Goal: Information Seeking & Learning: Learn about a topic

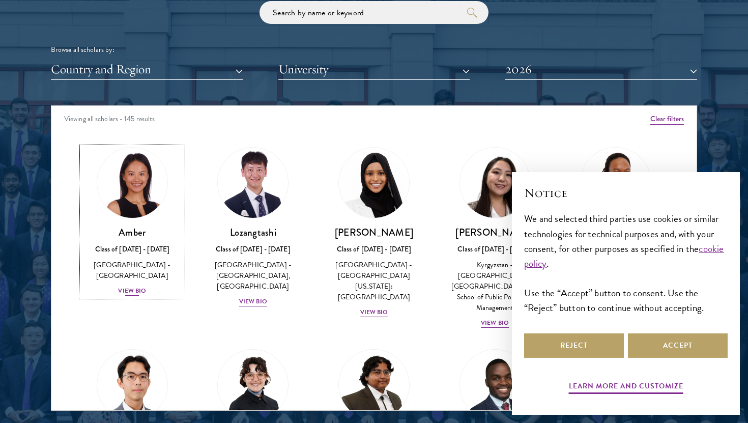
click at [142, 268] on div "[GEOGRAPHIC_DATA] - [GEOGRAPHIC_DATA]" at bounding box center [132, 270] width 101 height 21
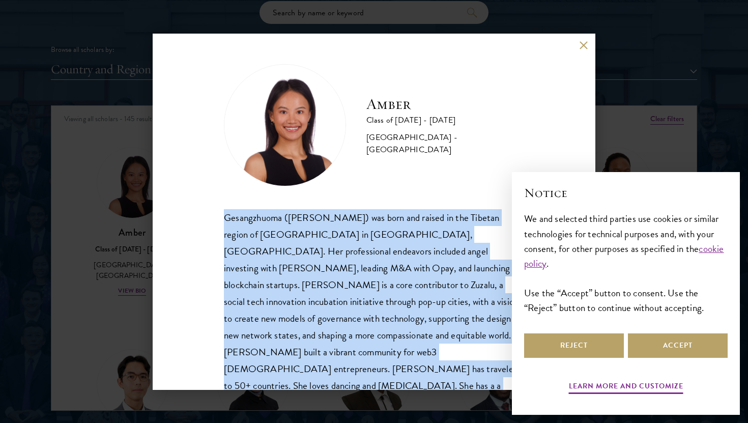
drag, startPoint x: 224, startPoint y: 215, endPoint x: 420, endPoint y: 382, distance: 257.0
click at [420, 382] on div "Amber Class of [DATE] - [DATE] [GEOGRAPHIC_DATA] - [GEOGRAPHIC_DATA] Gesangzhuo…" at bounding box center [374, 212] width 443 height 356
copy div "Gesangzhuoma ([PERSON_NAME]) was born and raised in the Tibetan region of [GEOG…"
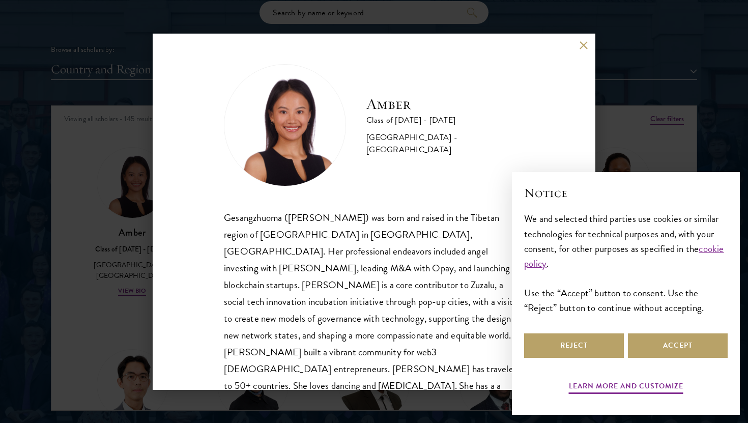
click at [586, 52] on div "Amber Class of [DATE] - [DATE] [GEOGRAPHIC_DATA] - [GEOGRAPHIC_DATA] Gesangzhuo…" at bounding box center [374, 212] width 443 height 356
click at [582, 47] on button at bounding box center [583, 45] width 9 height 9
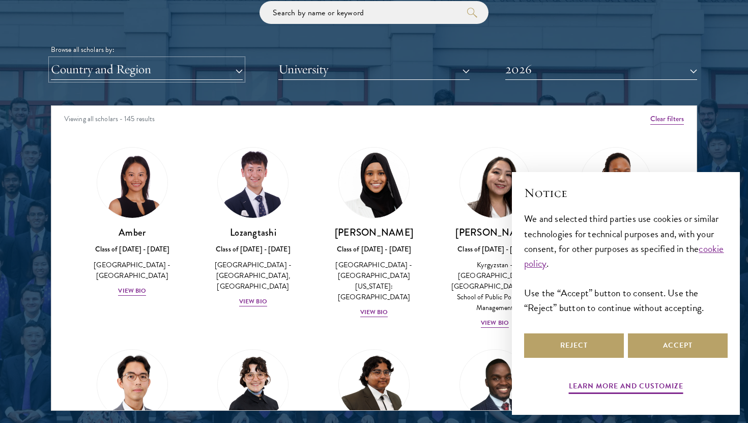
click at [227, 67] on button "Country and Region" at bounding box center [147, 69] width 192 height 21
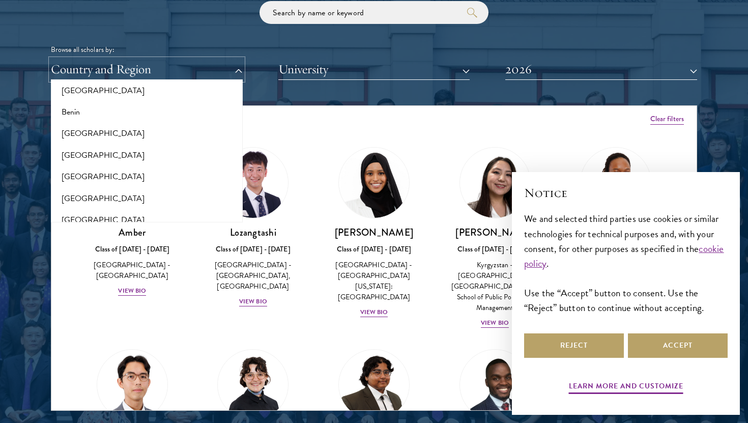
scroll to position [214, 0]
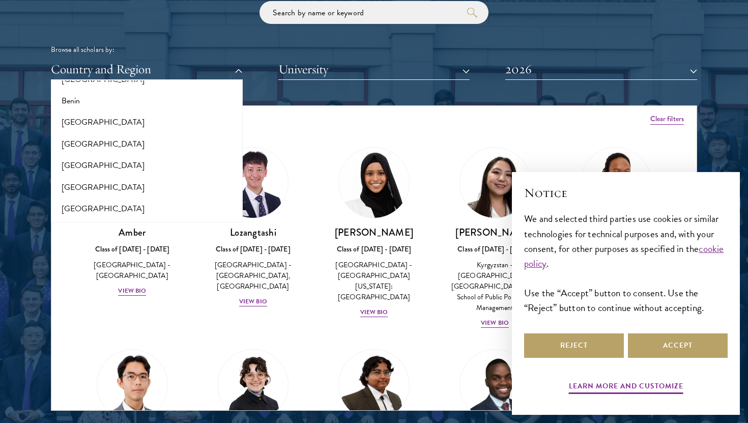
click at [317, 91] on div "Scholar Directory Congratulations and welcome to the Schwarzman Scholars Class …" at bounding box center [374, 152] width 646 height 518
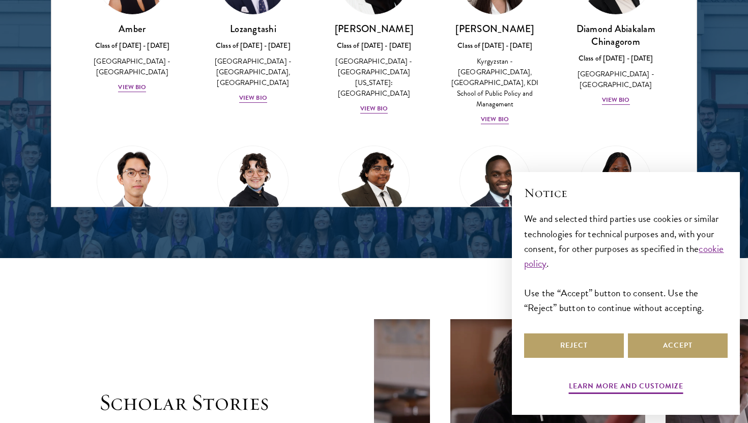
scroll to position [1461, 0]
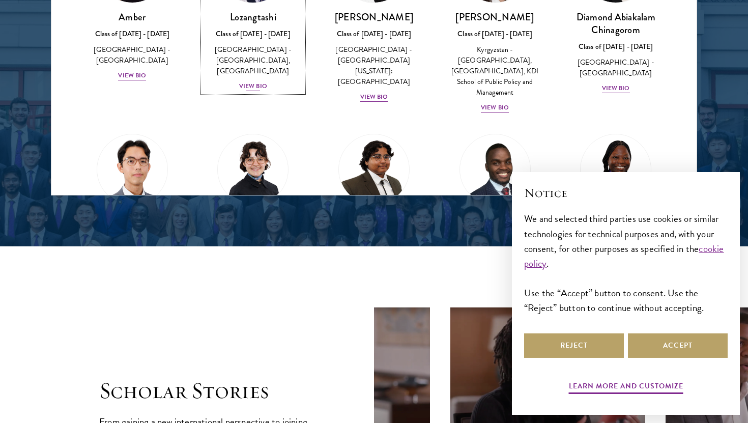
click at [253, 84] on div "View Bio" at bounding box center [253, 86] width 28 height 10
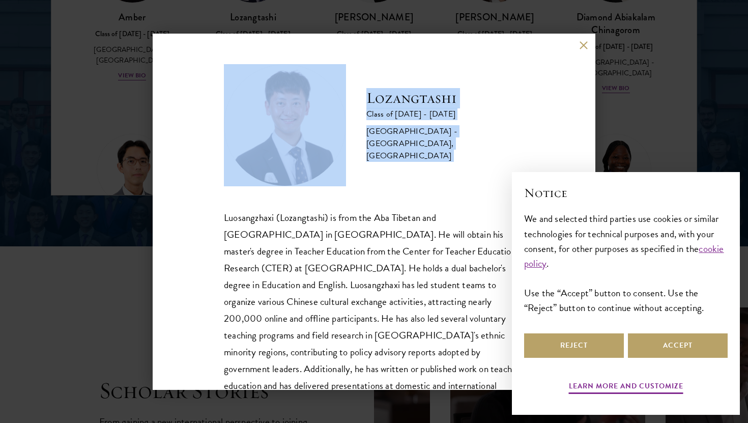
scroll to position [35, 0]
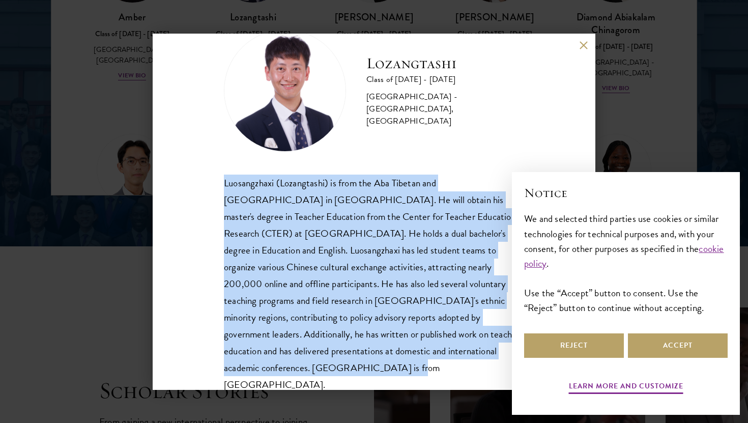
drag, startPoint x: 225, startPoint y: 219, endPoint x: 480, endPoint y: 352, distance: 287.9
click at [480, 352] on div "Luosangzhaxi (Lozangtashi) is from the Aba Tibetan and [GEOGRAPHIC_DATA] in [GE…" at bounding box center [374, 284] width 300 height 219
copy div "Luosangzhaxi (Lozangtashi) is from the Aba Tibetan and [GEOGRAPHIC_DATA] in [GE…"
click at [581, 46] on button at bounding box center [583, 45] width 9 height 9
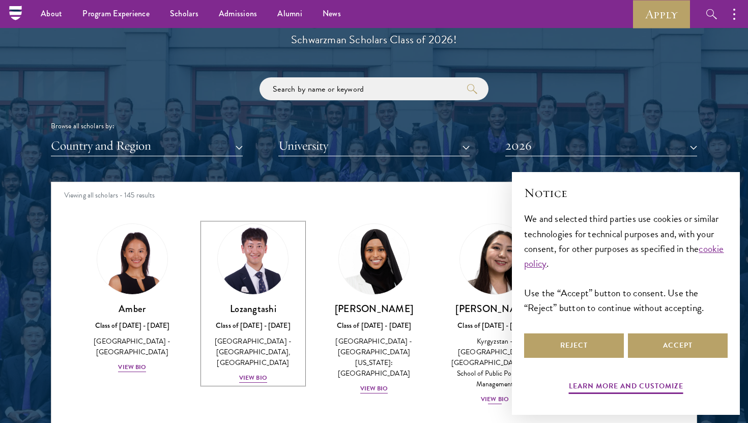
scroll to position [1170, 0]
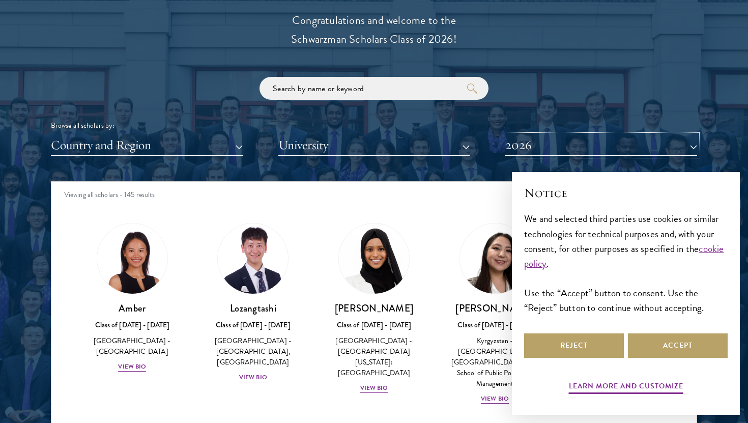
click at [527, 141] on button "2026" at bounding box center [601, 145] width 192 height 21
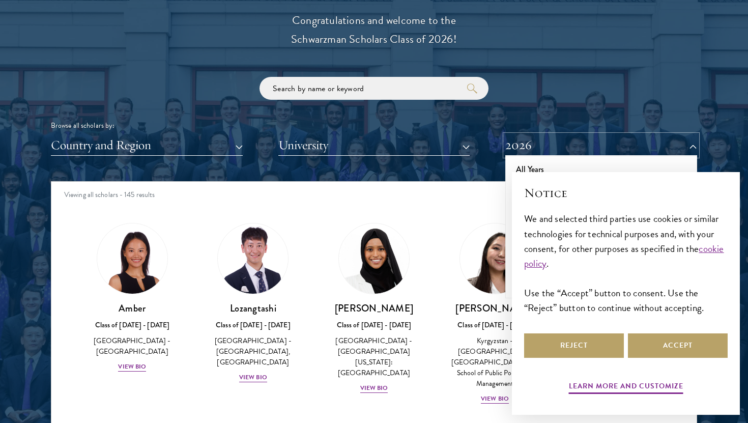
scroll to position [1225, 0]
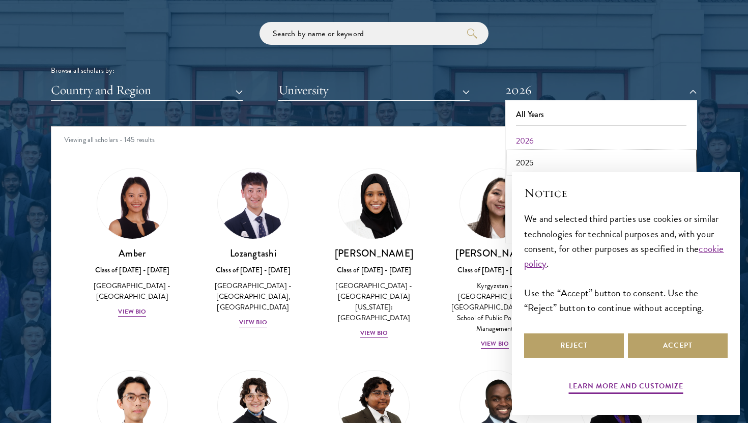
click at [529, 161] on button "2025" at bounding box center [601, 162] width 186 height 21
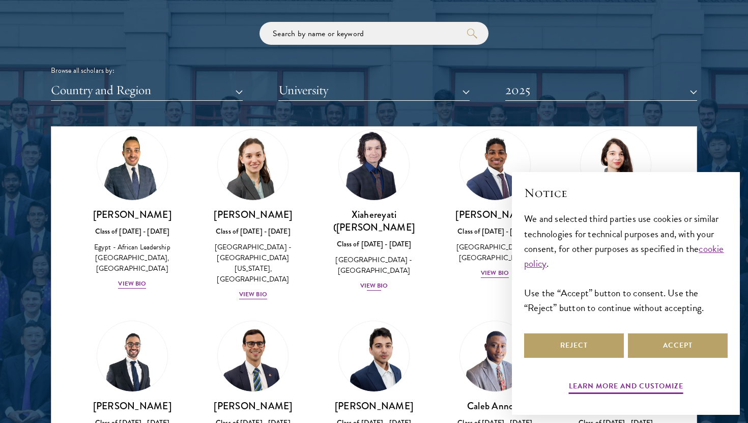
scroll to position [56, 0]
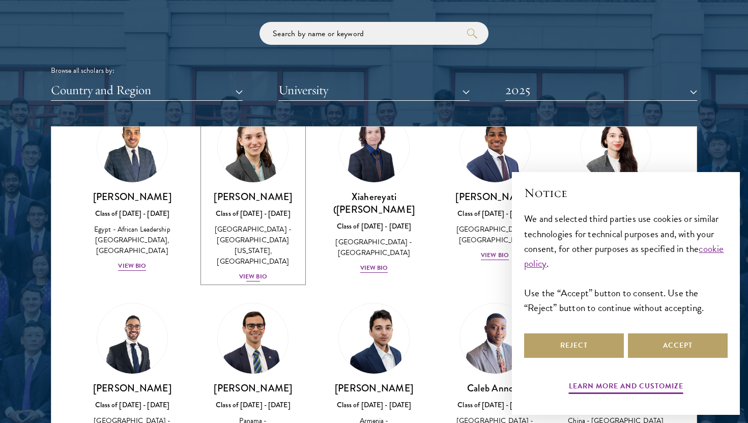
click at [260, 248] on div "[PERSON_NAME] Class of [DATE] - [DATE] [GEOGRAPHIC_DATA] - [GEOGRAPHIC_DATA][US…" at bounding box center [253, 236] width 101 height 92
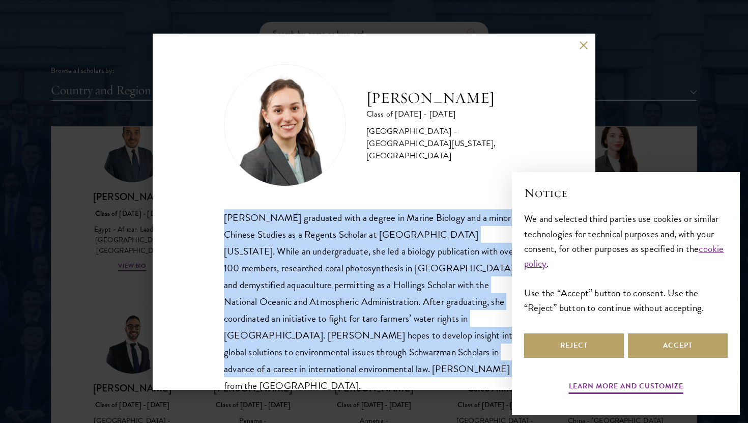
drag, startPoint x: 225, startPoint y: 214, endPoint x: 293, endPoint y: 382, distance: 181.3
click at [293, 382] on div "[PERSON_NAME] Class of [DATE] - [DATE] [GEOGRAPHIC_DATA] - [GEOGRAPHIC_DATA][US…" at bounding box center [374, 212] width 443 height 356
copy div "[PERSON_NAME] graduated with a degree in Marine Biology and a minor in Chinese …"
click at [580, 42] on button at bounding box center [583, 45] width 9 height 9
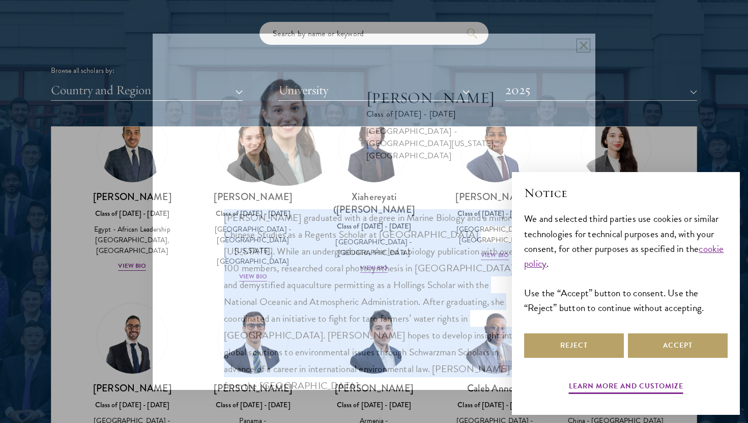
click at [582, 43] on button at bounding box center [583, 45] width 9 height 9
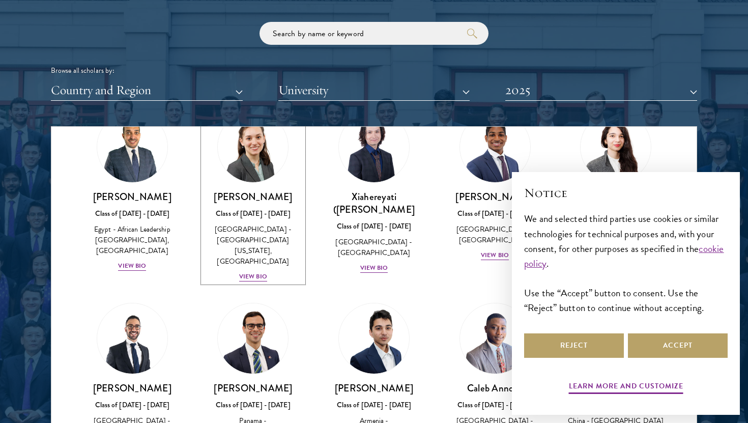
scroll to position [41, 0]
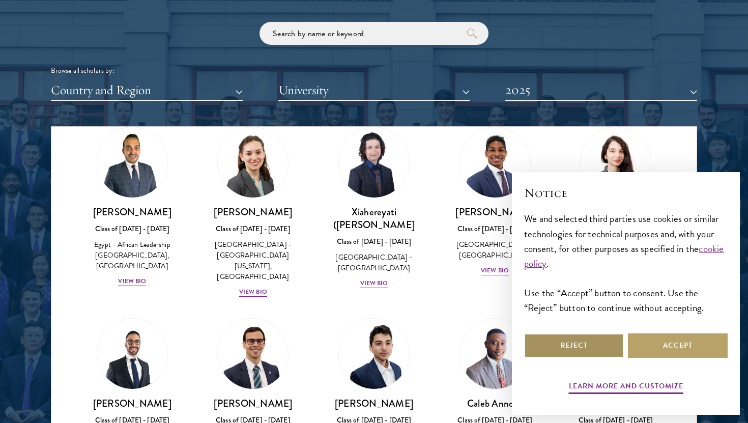
click at [578, 344] on button "Reject" at bounding box center [574, 345] width 100 height 24
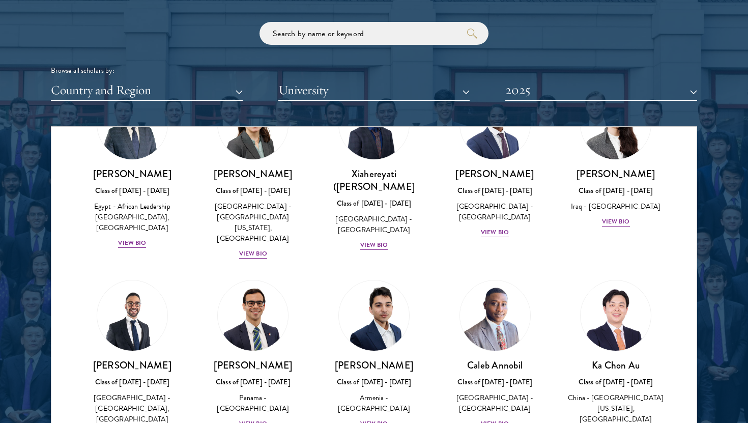
scroll to position [169, 0]
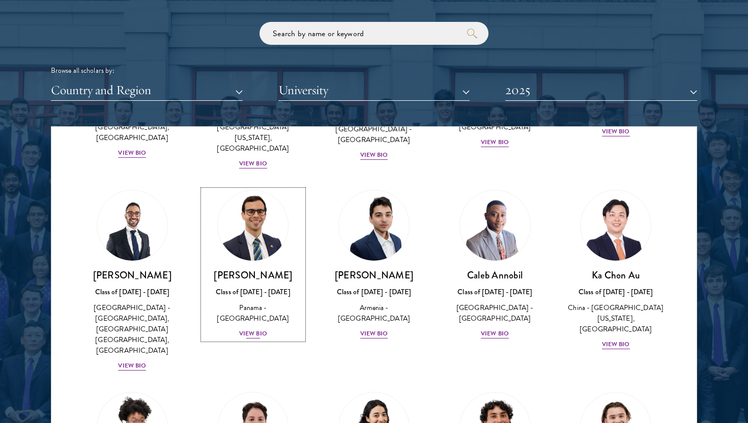
click at [245, 319] on div "[PERSON_NAME] Class of [DATE] - [DATE] [GEOGRAPHIC_DATA] - [GEOGRAPHIC_DATA] Vi…" at bounding box center [253, 304] width 101 height 71
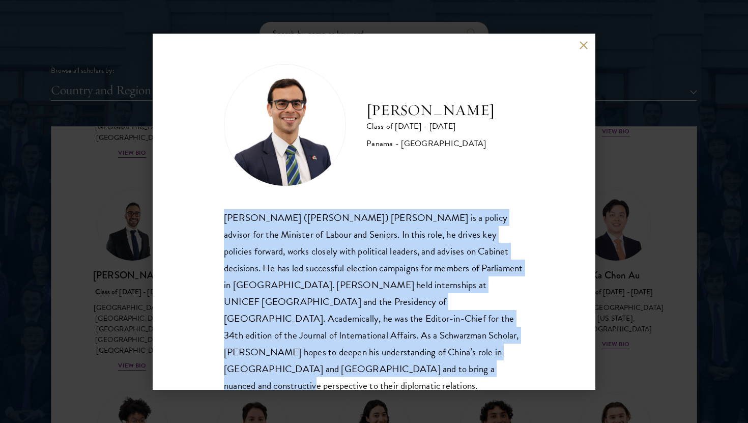
drag, startPoint x: 224, startPoint y: 216, endPoint x: 280, endPoint y: 369, distance: 163.3
click at [280, 369] on div "[PERSON_NAME] ([PERSON_NAME]) [PERSON_NAME] is a policy advisor for the Ministe…" at bounding box center [374, 318] width 300 height 219
copy div "[PERSON_NAME] ([PERSON_NAME]) [PERSON_NAME] is a policy advisor for the Ministe…"
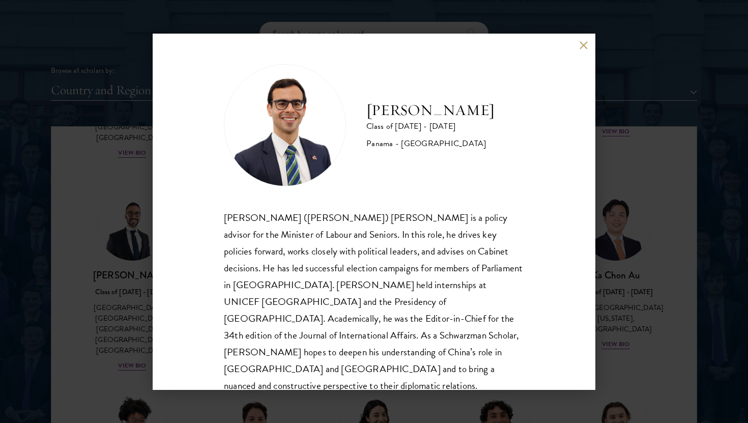
click at [577, 42] on div "[PERSON_NAME] Class of [DATE] - [DATE] [GEOGRAPHIC_DATA] - [GEOGRAPHIC_DATA] [P…" at bounding box center [374, 212] width 443 height 356
click at [579, 44] on button at bounding box center [583, 45] width 9 height 9
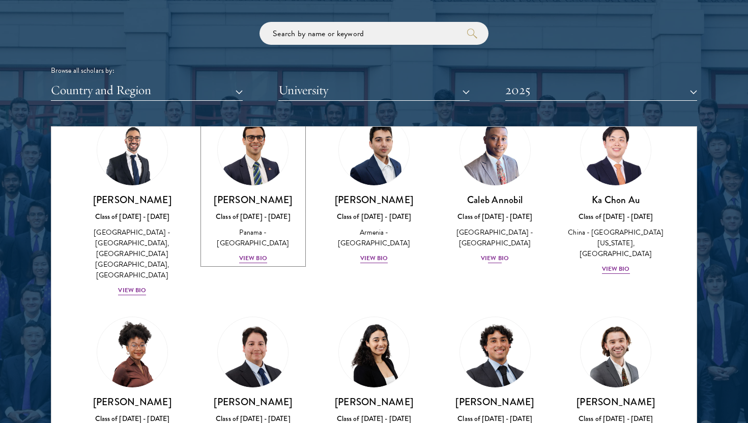
scroll to position [244, 0]
click at [491, 254] on div "View Bio" at bounding box center [495, 259] width 28 height 10
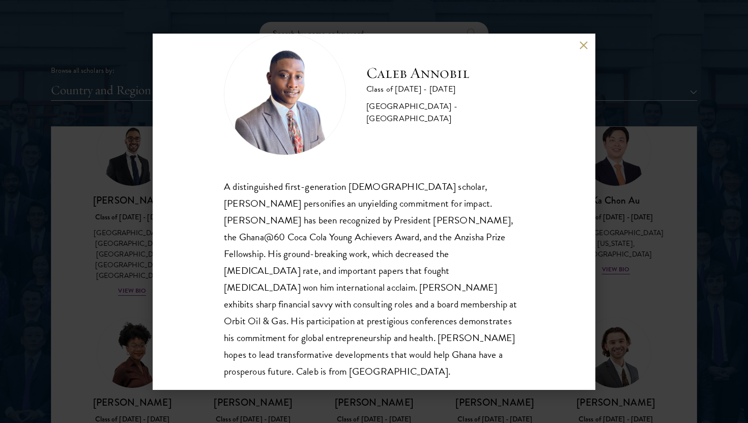
scroll to position [35, 0]
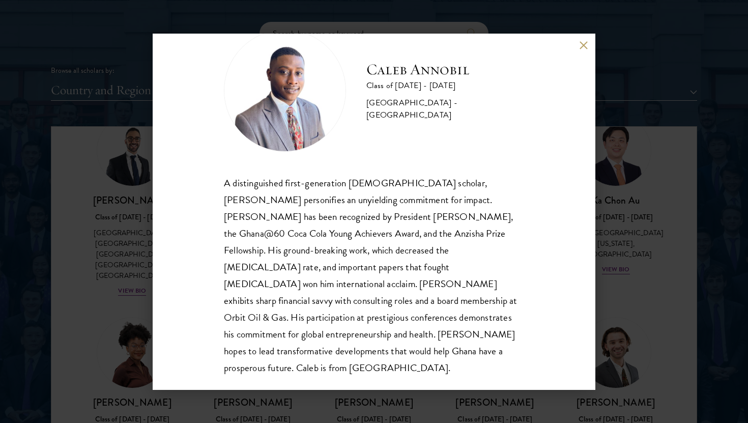
click at [582, 46] on button at bounding box center [583, 45] width 9 height 9
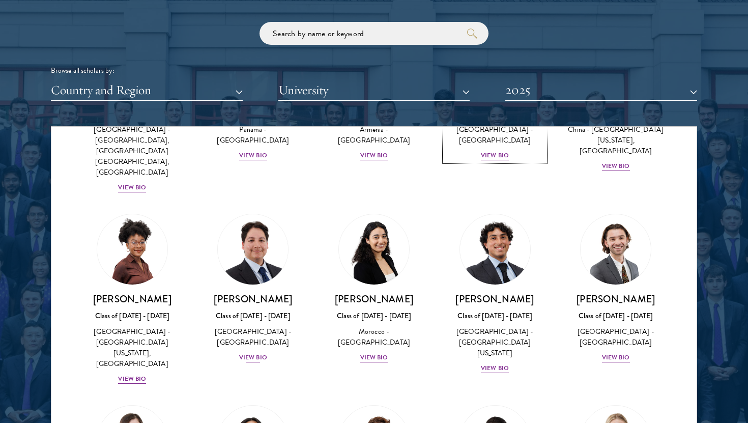
scroll to position [359, 0]
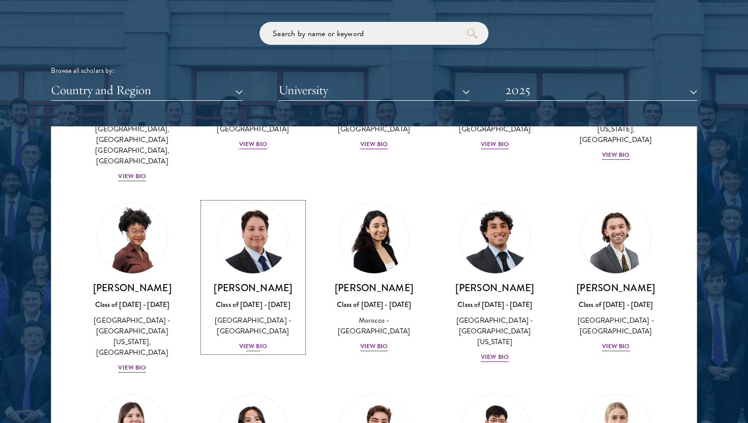
click at [256, 315] on div "[GEOGRAPHIC_DATA] - [GEOGRAPHIC_DATA]" at bounding box center [253, 325] width 101 height 21
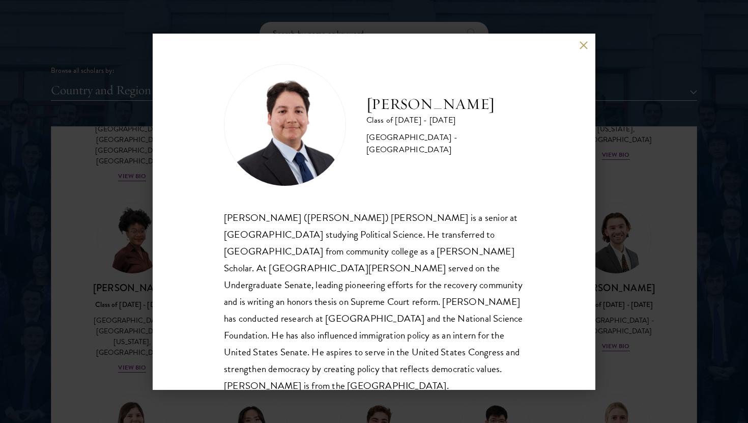
click at [584, 43] on button at bounding box center [583, 45] width 9 height 9
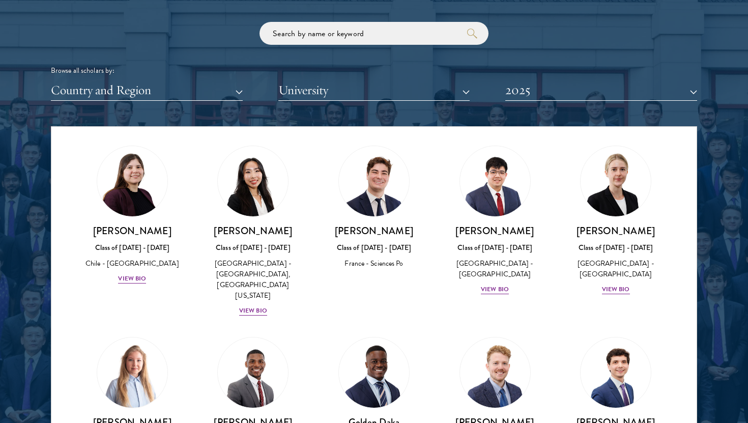
scroll to position [614, 0]
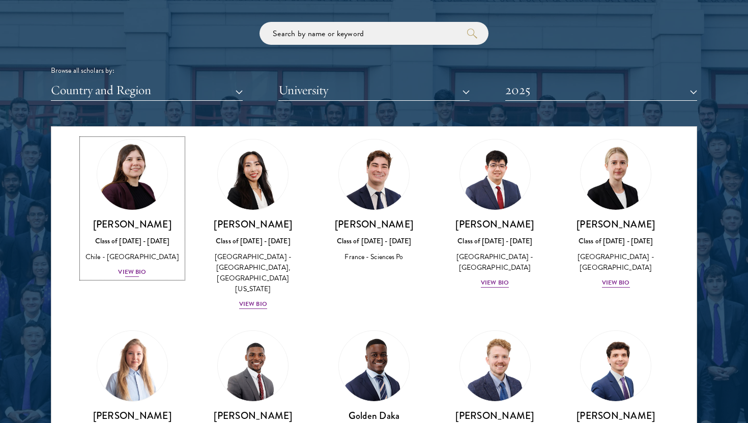
click at [128, 267] on div "View Bio" at bounding box center [132, 272] width 28 height 10
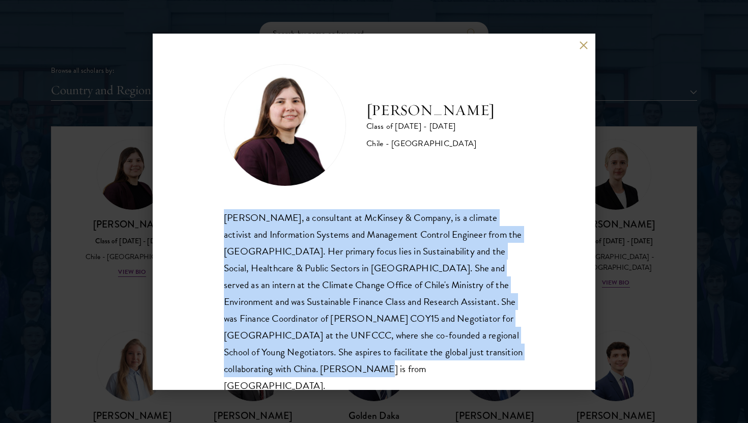
drag, startPoint x: 225, startPoint y: 218, endPoint x: 366, endPoint y: 370, distance: 207.8
click at [366, 370] on div "[PERSON_NAME], a consultant at McKinsey & Company, is a climate activist and In…" at bounding box center [374, 301] width 300 height 185
copy div "[PERSON_NAME], a consultant at McKinsey & Company, is a climate activist and In…"
click at [584, 44] on button at bounding box center [583, 45] width 9 height 9
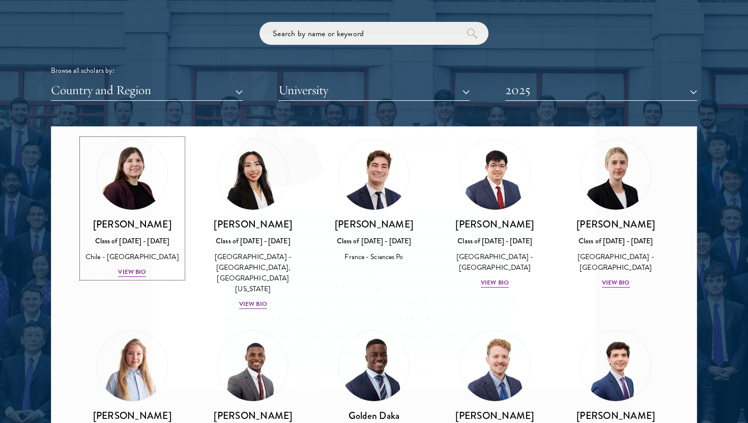
scroll to position [585, 0]
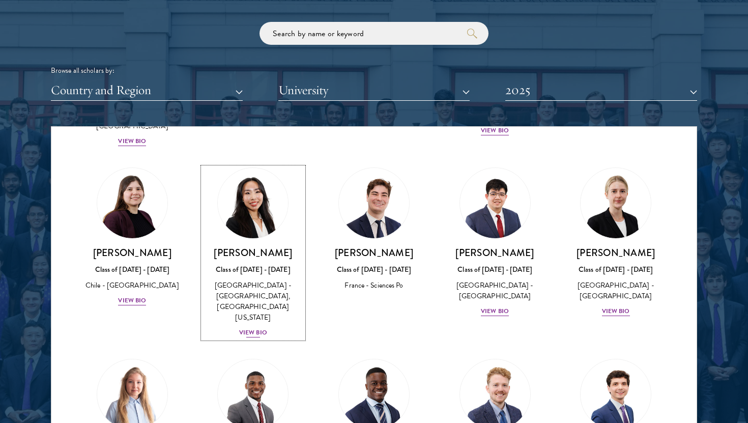
click at [260, 280] on div "[GEOGRAPHIC_DATA] - [GEOGRAPHIC_DATA], [GEOGRAPHIC_DATA][US_STATE]" at bounding box center [253, 301] width 101 height 43
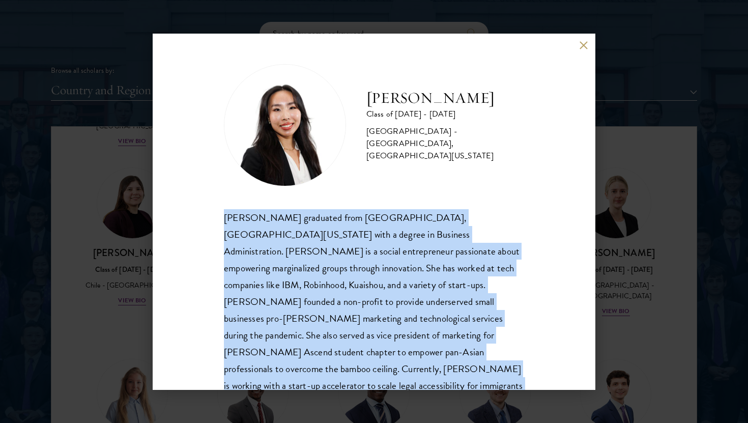
drag, startPoint x: 222, startPoint y: 219, endPoint x: 458, endPoint y: 371, distance: 280.9
click at [458, 371] on div "[PERSON_NAME] Class of [DATE] - [DATE] [GEOGRAPHIC_DATA] - [GEOGRAPHIC_DATA], […" at bounding box center [374, 212] width 443 height 356
copy div "[PERSON_NAME] graduated from [GEOGRAPHIC_DATA], [GEOGRAPHIC_DATA][US_STATE] wit…"
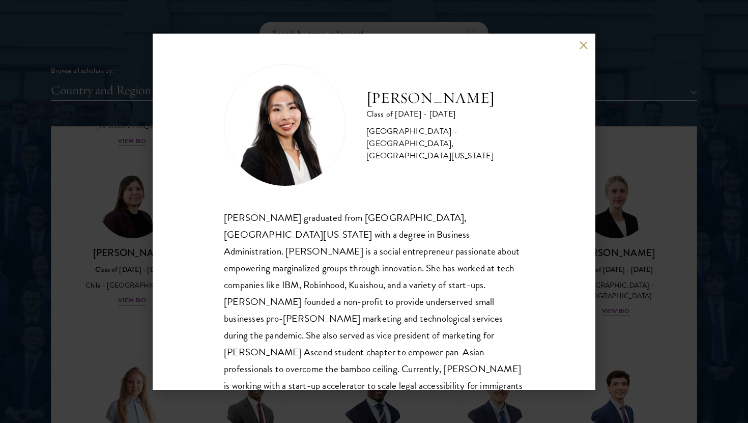
click at [583, 40] on div "[PERSON_NAME] Class of [DATE] - [DATE] [GEOGRAPHIC_DATA] - [GEOGRAPHIC_DATA], […" at bounding box center [374, 212] width 443 height 356
click at [582, 46] on button at bounding box center [583, 45] width 9 height 9
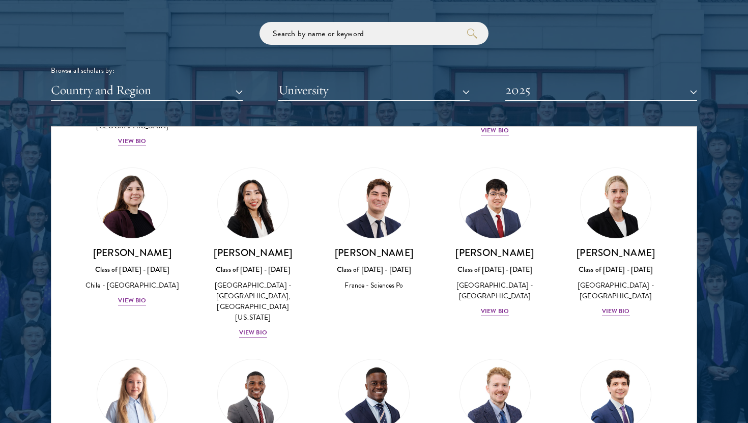
click at [374, 185] on img at bounding box center [374, 203] width 70 height 70
click at [502, 280] on div "[GEOGRAPHIC_DATA] - [GEOGRAPHIC_DATA]" at bounding box center [495, 290] width 101 height 21
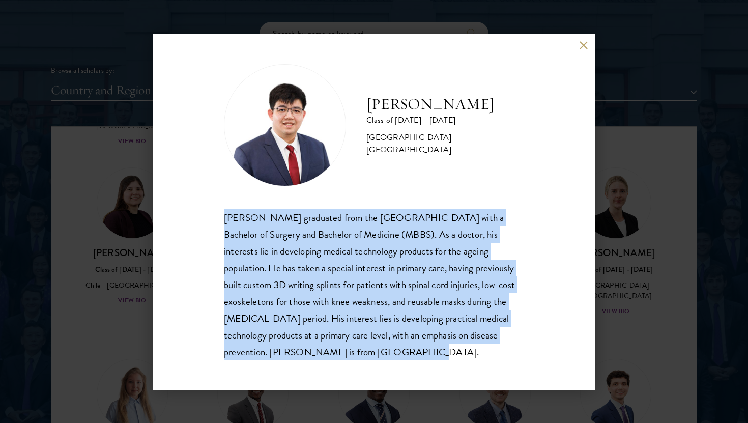
drag, startPoint x: 226, startPoint y: 218, endPoint x: 337, endPoint y: 349, distance: 171.8
click at [337, 349] on div "[PERSON_NAME] graduated from the [GEOGRAPHIC_DATA] with a Bachelor of Surgery a…" at bounding box center [374, 284] width 300 height 151
copy div "[PERSON_NAME] graduated from the [GEOGRAPHIC_DATA] with a Bachelor of Surgery a…"
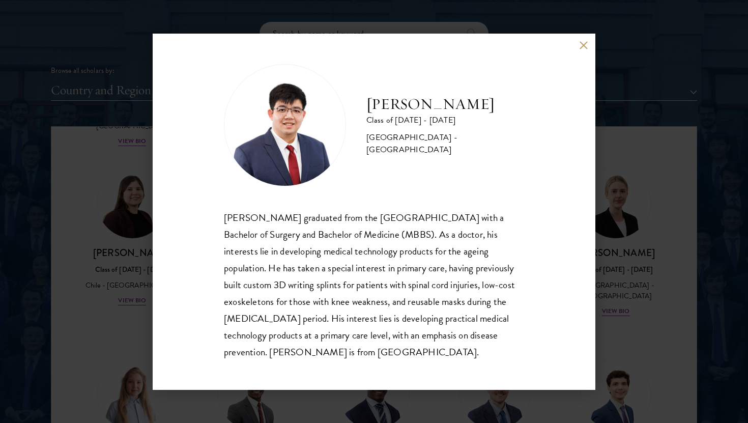
click at [579, 49] on div "[PERSON_NAME] Class of [DATE] - [DATE] [GEOGRAPHIC_DATA] - [GEOGRAPHIC_DATA] [P…" at bounding box center [374, 212] width 443 height 356
click at [581, 49] on button at bounding box center [583, 45] width 9 height 9
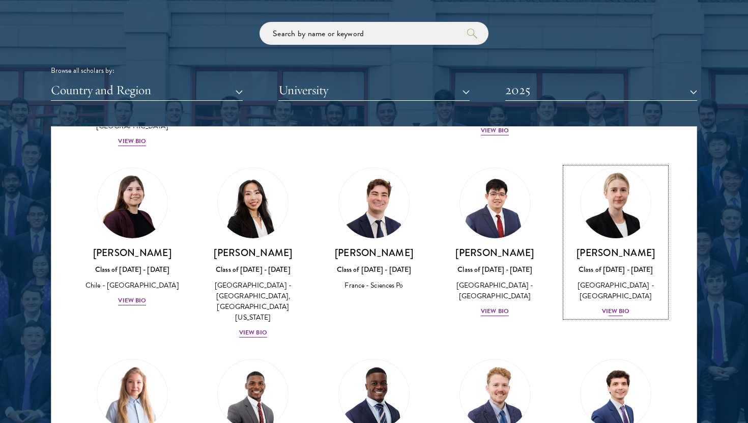
click at [614, 280] on div "[GEOGRAPHIC_DATA] - [GEOGRAPHIC_DATA]" at bounding box center [615, 290] width 101 height 21
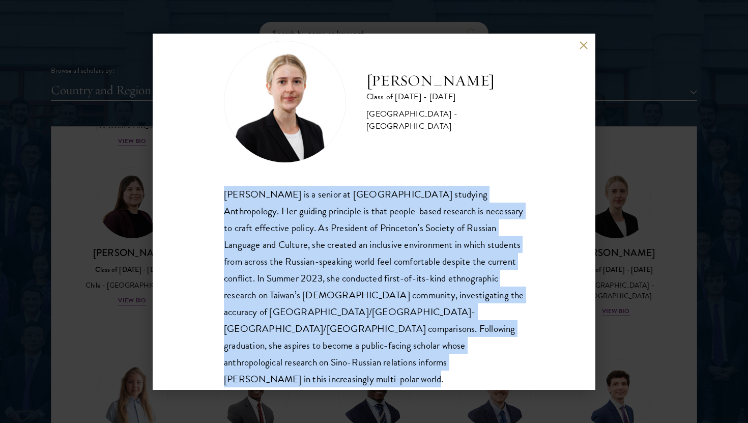
scroll to position [35, 0]
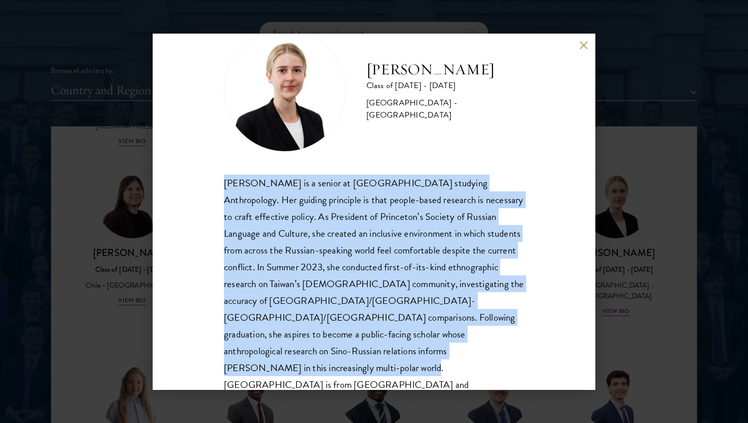
drag, startPoint x: 226, startPoint y: 218, endPoint x: 438, endPoint y: 351, distance: 249.9
click at [438, 351] on div "[PERSON_NAME] is a senior at [GEOGRAPHIC_DATA] studying Anthropology. Her guidi…" at bounding box center [374, 293] width 300 height 236
copy div "[PERSON_NAME] is a senior at [GEOGRAPHIC_DATA] studying Anthropology. Her guidi…"
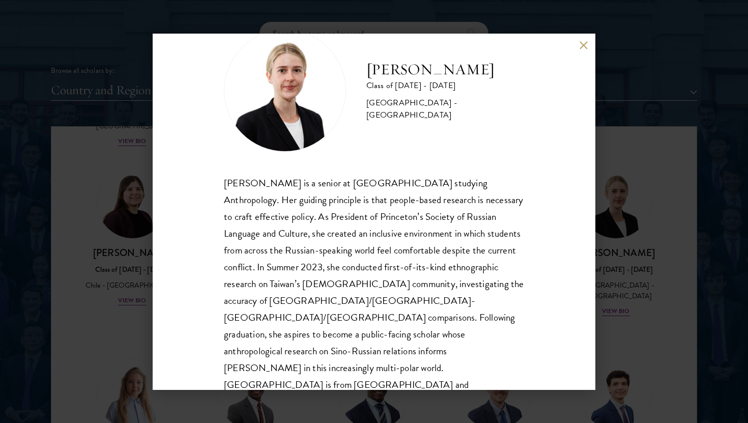
click at [581, 39] on div "[PERSON_NAME] Class of [DATE] - [DATE] [GEOGRAPHIC_DATA] - [GEOGRAPHIC_DATA] [P…" at bounding box center [374, 212] width 443 height 356
click at [581, 46] on button at bounding box center [583, 45] width 9 height 9
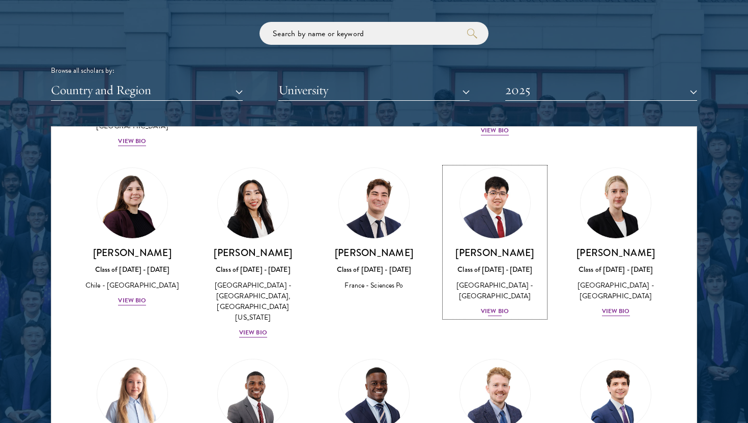
click at [494, 264] on div "Class of [DATE] - [DATE]" at bounding box center [495, 269] width 101 height 11
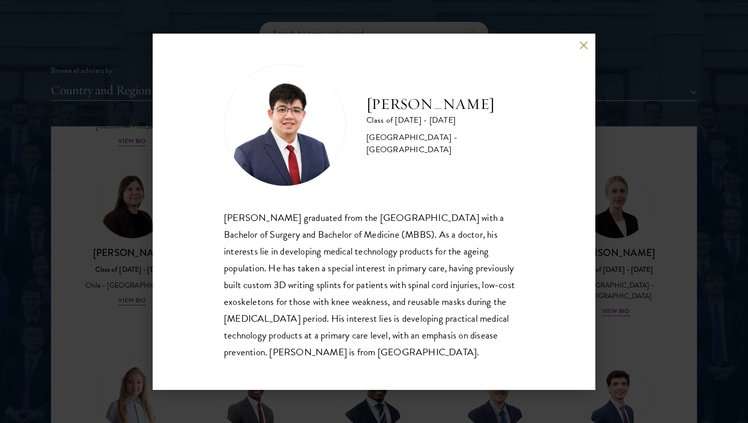
click at [584, 43] on button at bounding box center [583, 45] width 9 height 9
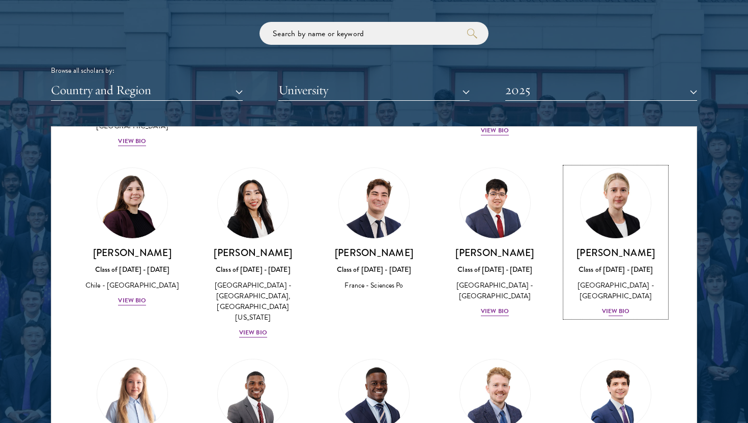
click at [600, 280] on div "[GEOGRAPHIC_DATA] - [GEOGRAPHIC_DATA]" at bounding box center [615, 290] width 101 height 21
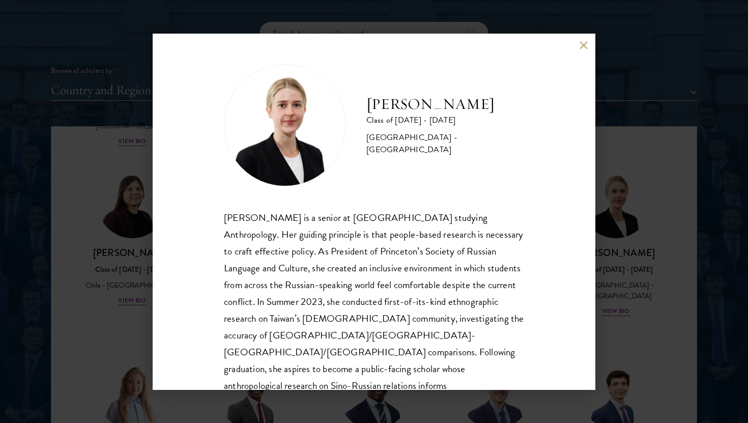
click at [583, 48] on button at bounding box center [583, 45] width 9 height 9
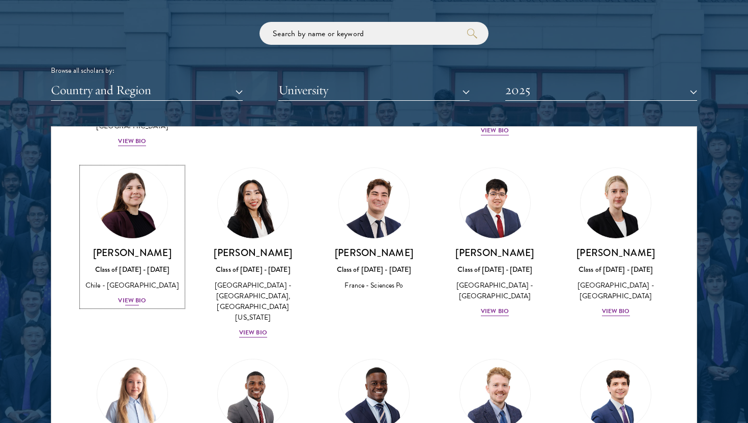
click at [147, 280] on div "Chile - [GEOGRAPHIC_DATA]" at bounding box center [132, 285] width 101 height 11
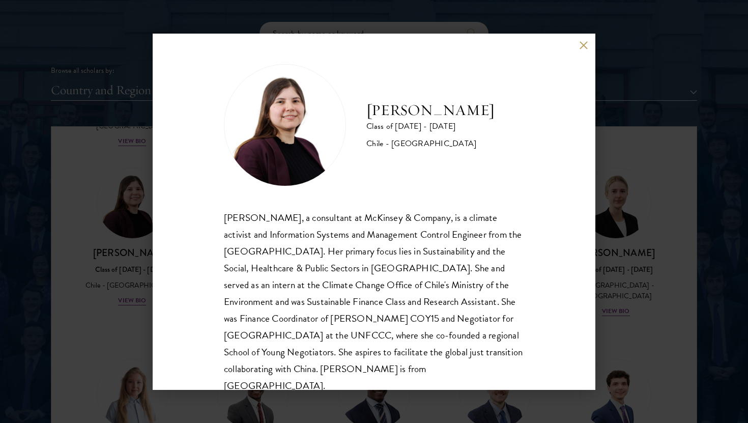
click at [582, 44] on button at bounding box center [583, 45] width 9 height 9
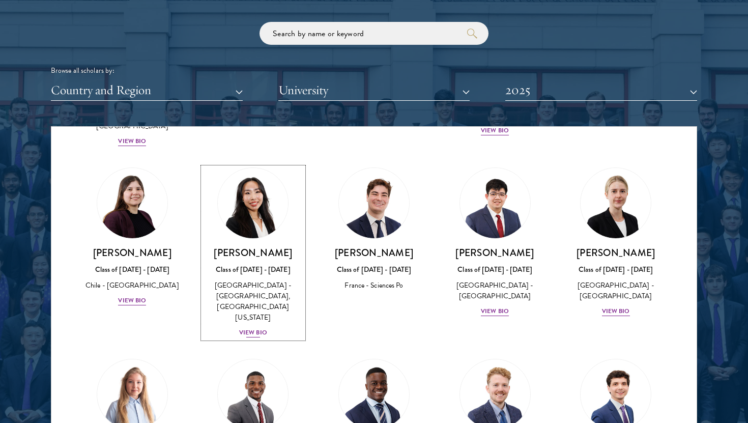
click at [238, 280] on div "[GEOGRAPHIC_DATA] - [GEOGRAPHIC_DATA], [GEOGRAPHIC_DATA][US_STATE]" at bounding box center [253, 301] width 101 height 43
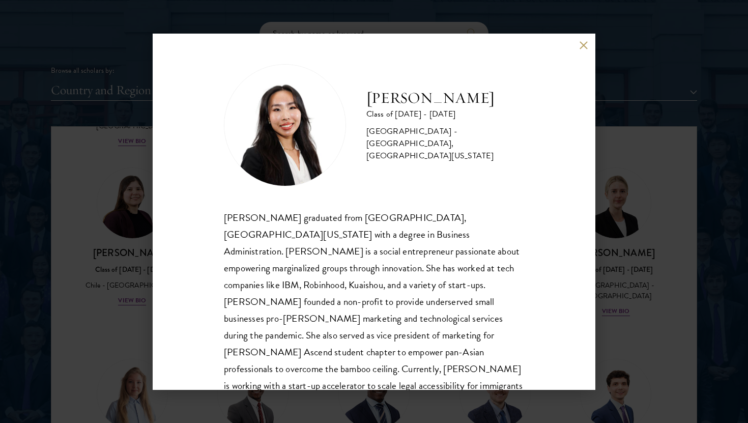
click at [585, 45] on button at bounding box center [583, 45] width 9 height 9
